Goal: Find specific page/section: Find specific page/section

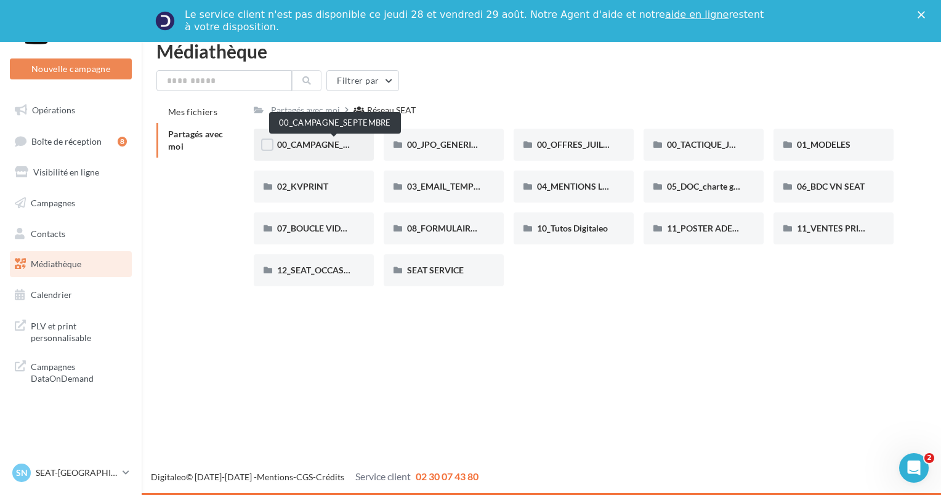
click at [325, 143] on span "00_CAMPAGNE_SEPTEMBRE" at bounding box center [334, 144] width 115 height 10
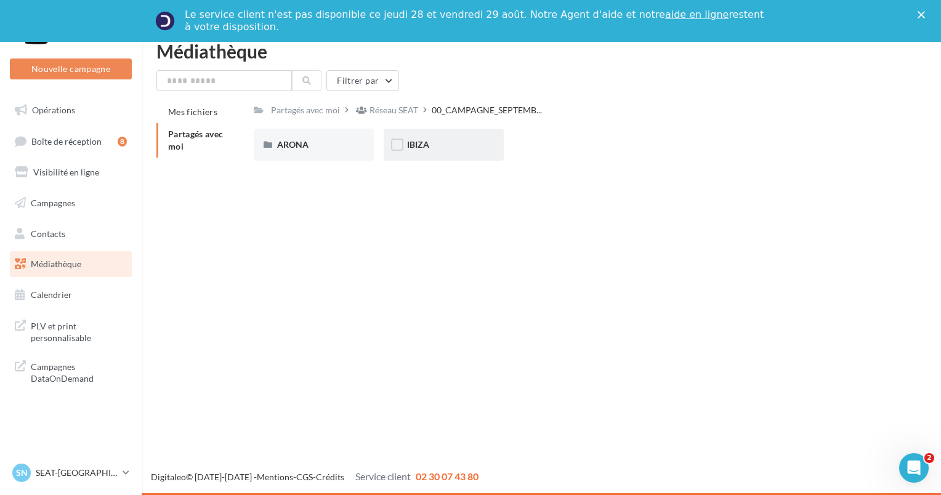
click at [423, 149] on span "IBIZA" at bounding box center [418, 144] width 22 height 10
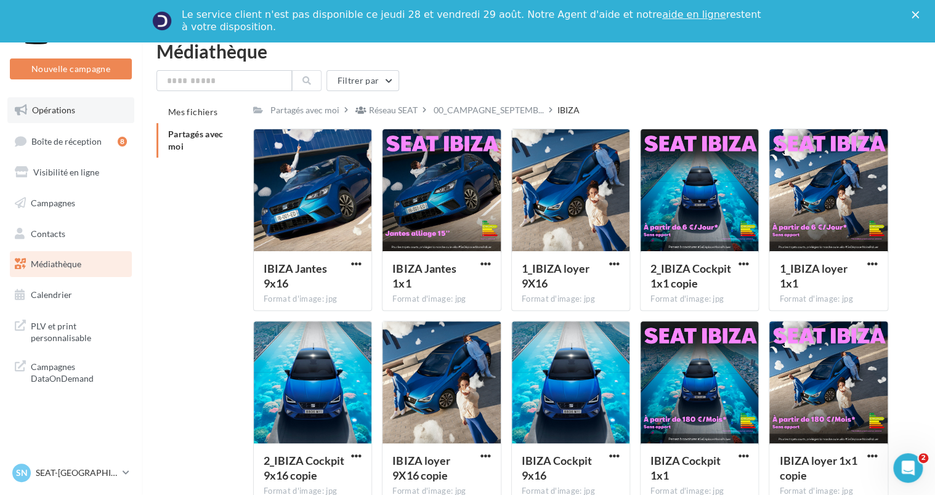
click at [38, 114] on span "Opérations" at bounding box center [53, 110] width 43 height 10
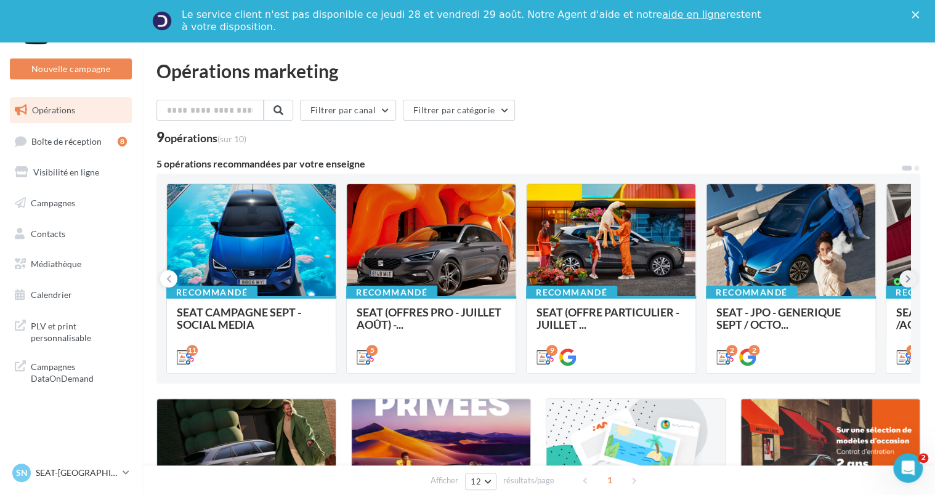
click at [908, 276] on icon at bounding box center [908, 279] width 6 height 12
